Goal: Book appointment/travel/reservation

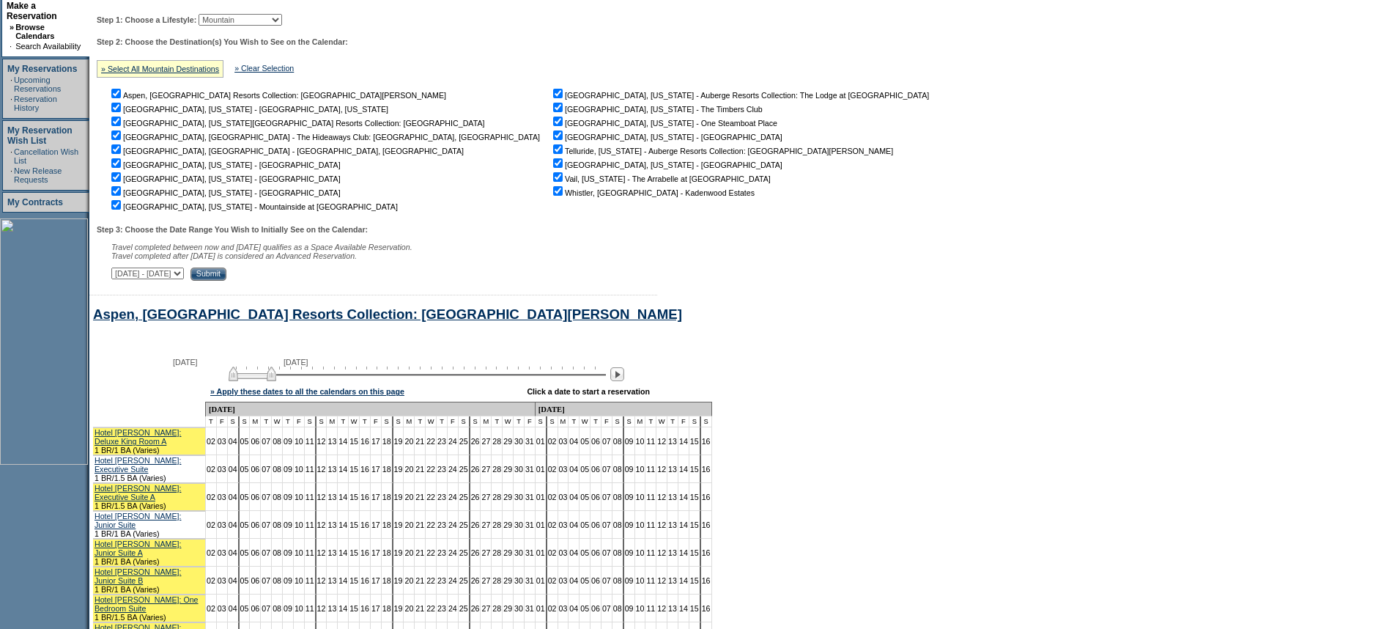
scroll to position [258, 0]
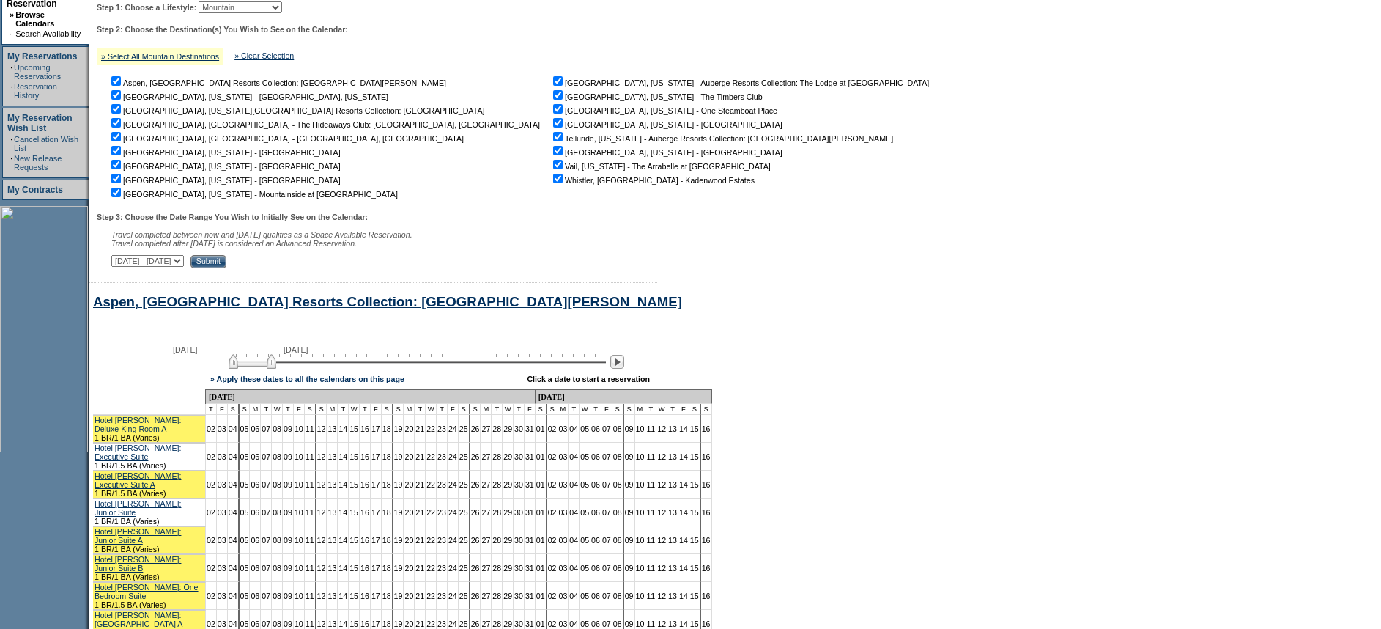
click at [184, 265] on select "[DATE] - [DATE] [DATE] - [DATE] [DATE] - [DATE] [DATE] - [DATE] [DATE] - [DATE]…" at bounding box center [147, 261] width 73 height 12
select select "[DATE]|[DATE]"
click at [119, 258] on select "[DATE] - [DATE] [DATE] - [DATE] [DATE] - [DATE] [DATE] - [DATE] [DATE] - [DATE]…" at bounding box center [147, 261] width 73 height 12
click at [226, 259] on input "Submit" at bounding box center [209, 261] width 36 height 13
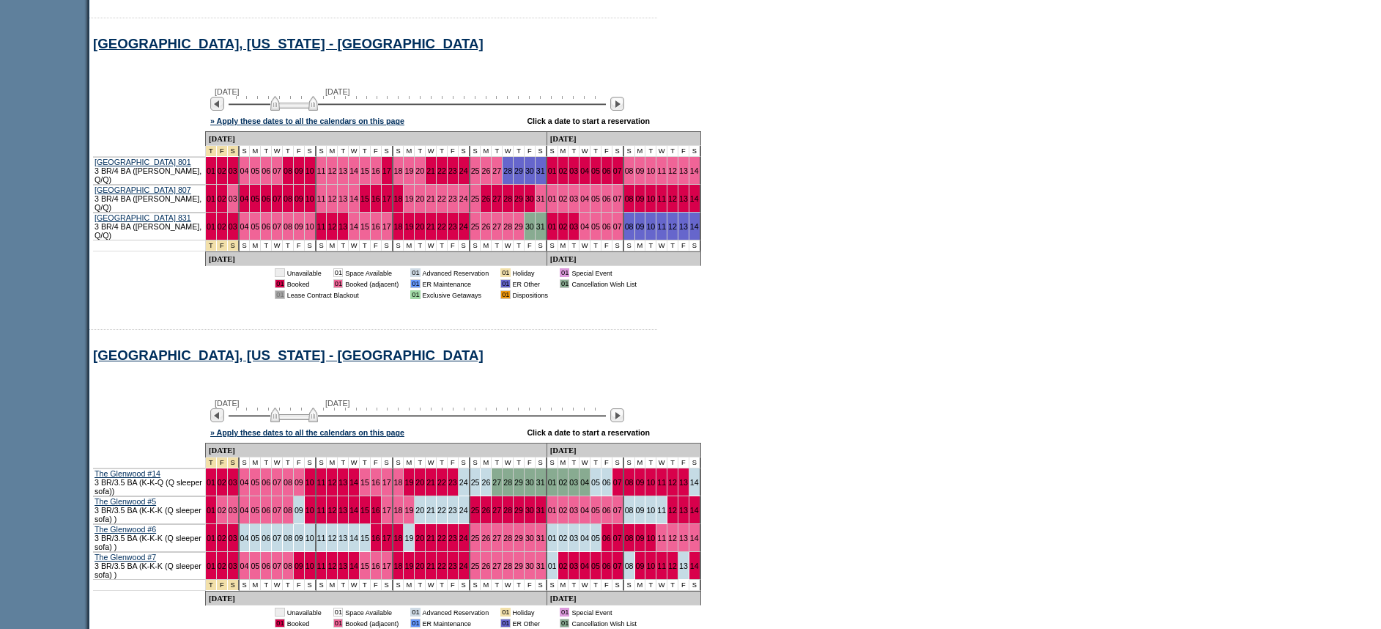
scroll to position [2848, 0]
click at [624, 97] on img at bounding box center [617, 104] width 14 height 14
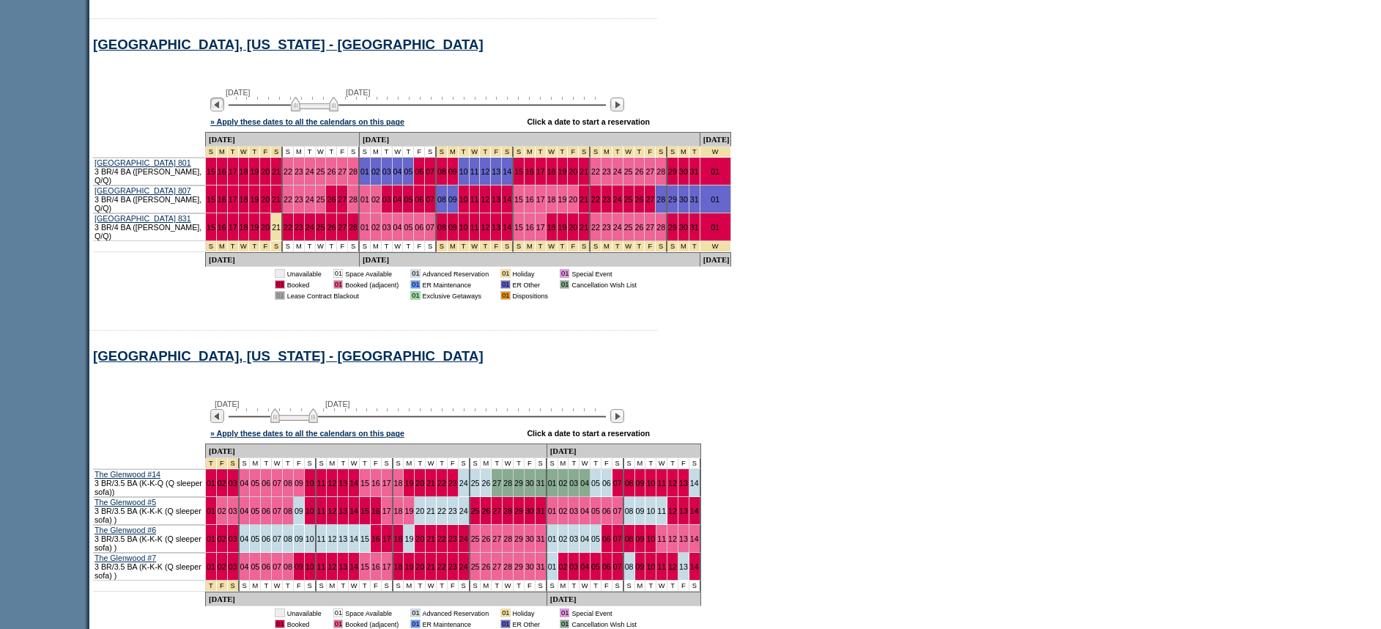
click at [220, 97] on img at bounding box center [217, 104] width 14 height 14
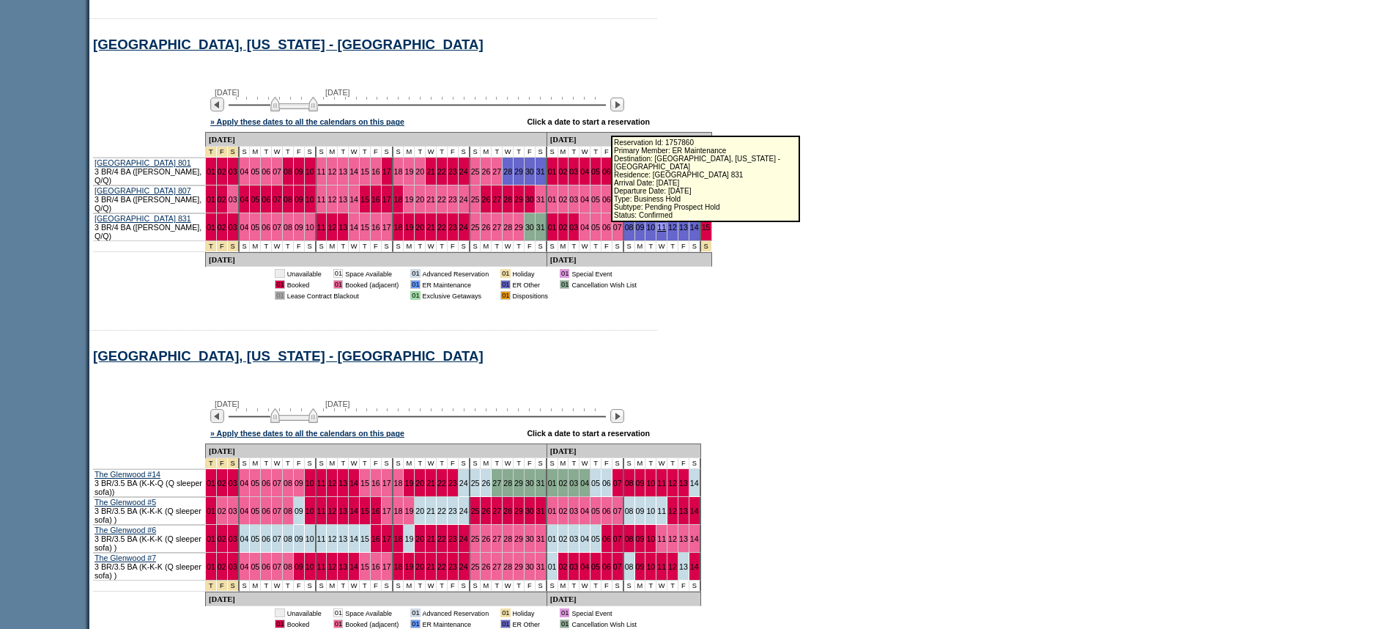
click at [657, 223] on link "11" at bounding box center [661, 227] width 9 height 9
